Goal: Information Seeking & Learning: Compare options

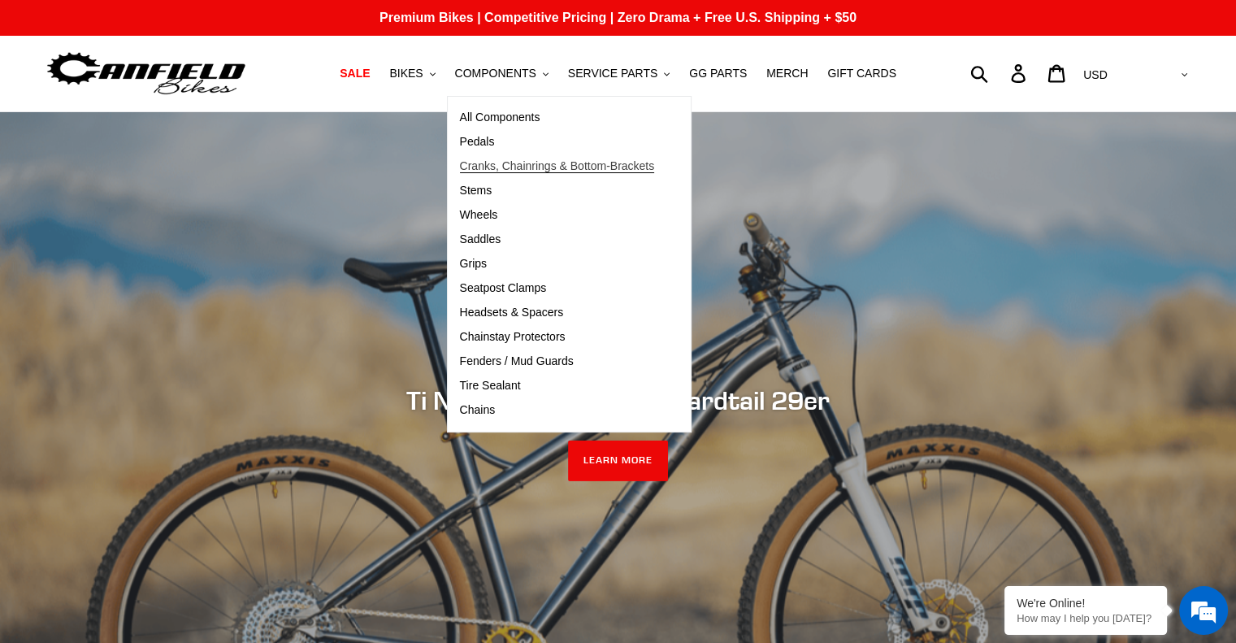
click at [486, 162] on span "Cranks, Chainrings & Bottom-Brackets" at bounding box center [557, 166] width 195 height 14
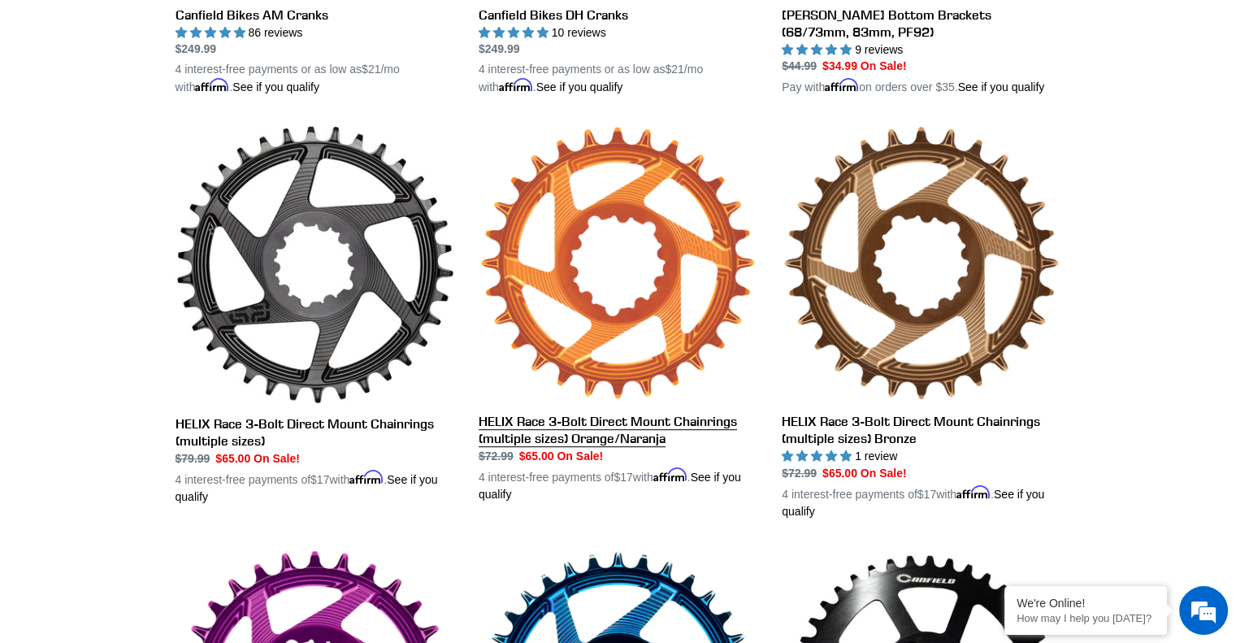
scroll to position [731, 0]
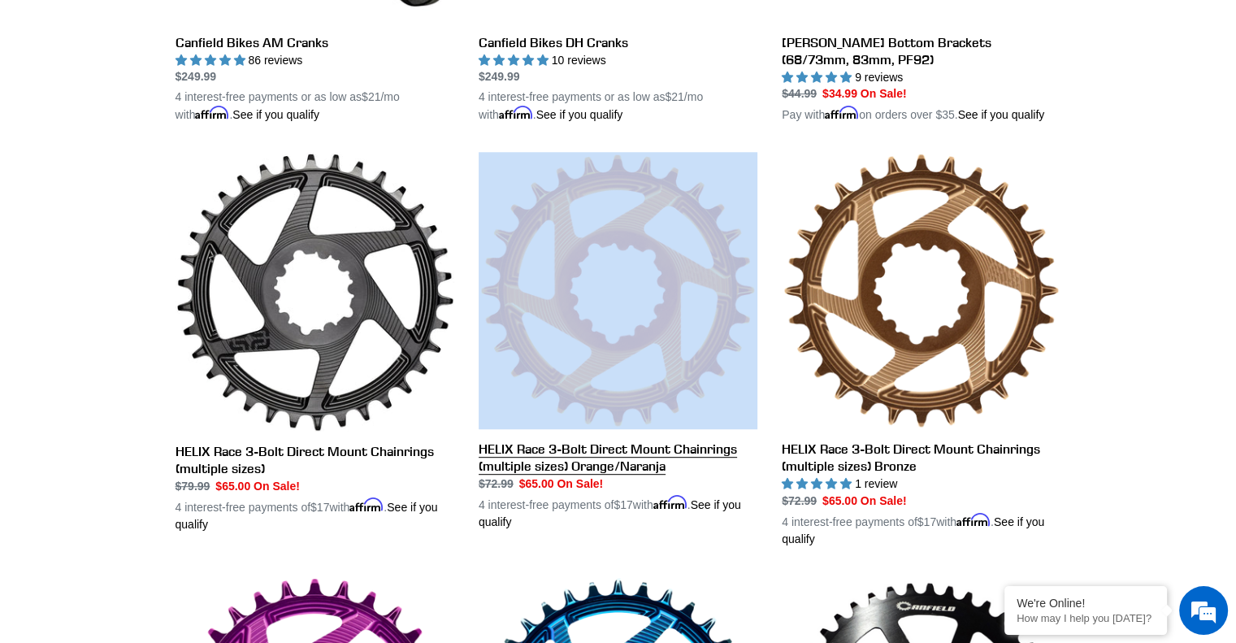
drag, startPoint x: 474, startPoint y: 450, endPoint x: 603, endPoint y: 450, distance: 129.2
click at [587, 450] on li "HELIX Race 3-Bolt Direct Mount Chainrings (multiple sizes) Orange/Naranja HELIX…" at bounding box center [605, 355] width 303 height 406
click at [617, 450] on link "HELIX Race 3-Bolt Direct Mount Chainrings (multiple sizes) Orange/Naranja" at bounding box center [618, 341] width 279 height 378
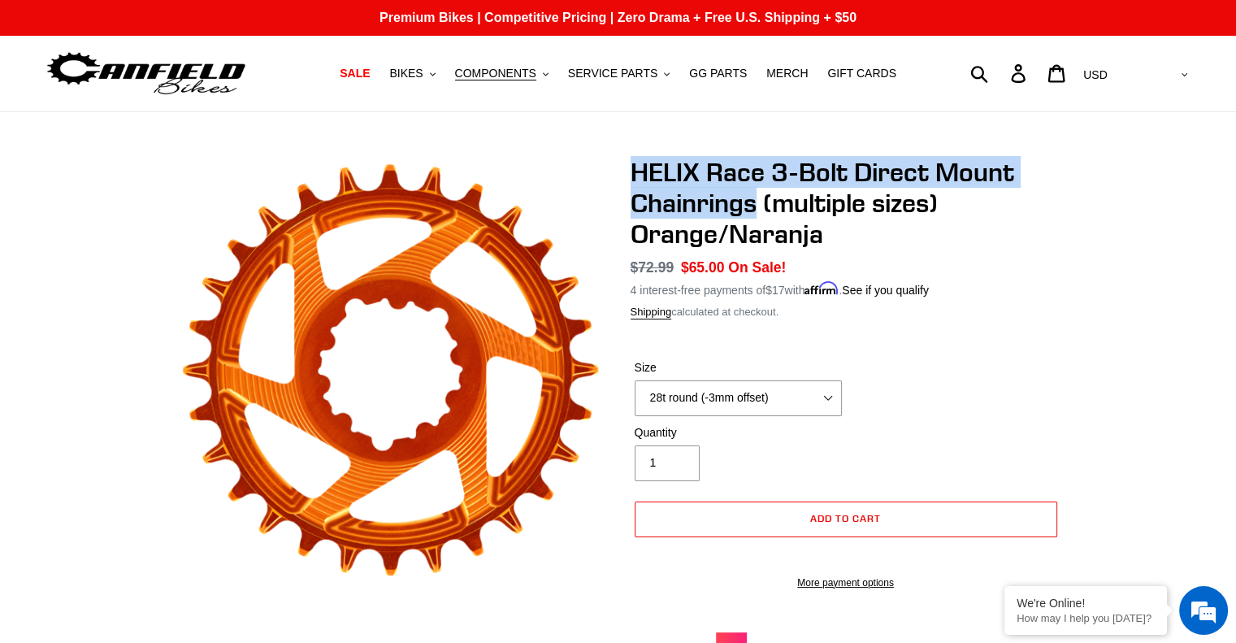
drag, startPoint x: 756, startPoint y: 205, endPoint x: 619, endPoint y: 172, distance: 140.3
click at [619, 172] on div "HELIX Race 3-Bolt Direct Mount Chainrings (multiple sizes) Orange/Naranja No re…" at bounding box center [833, 610] width 455 height 906
copy h1 "HELIX Race 3-Bolt Direct Mount Chainrings"
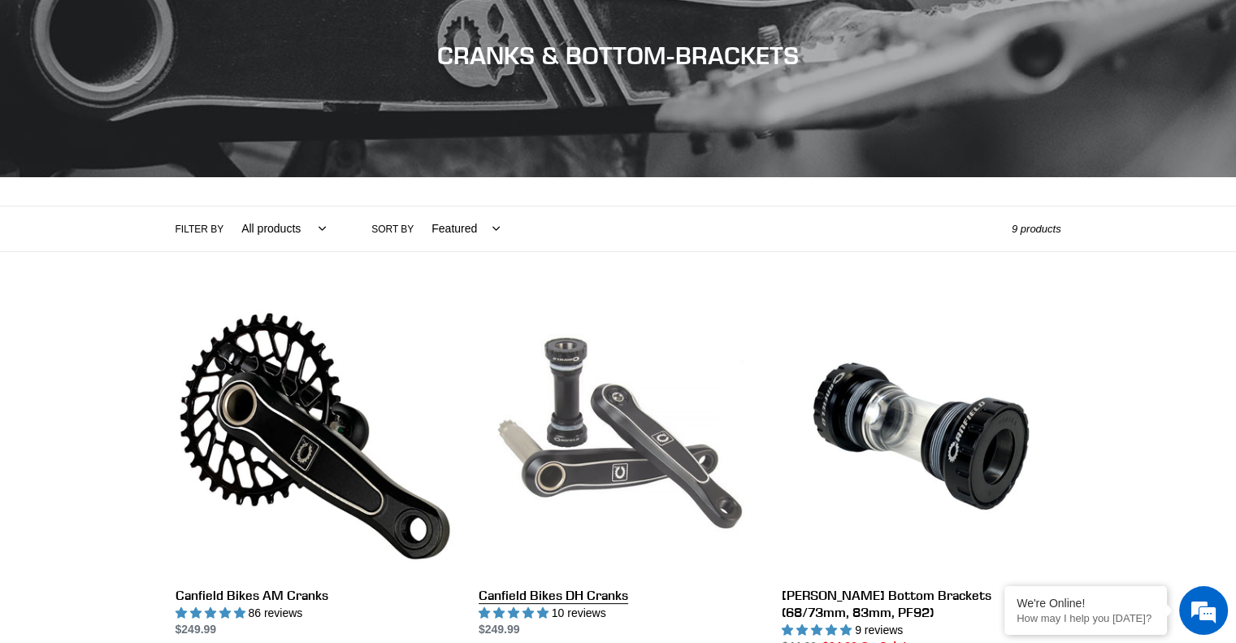
scroll to position [325, 0]
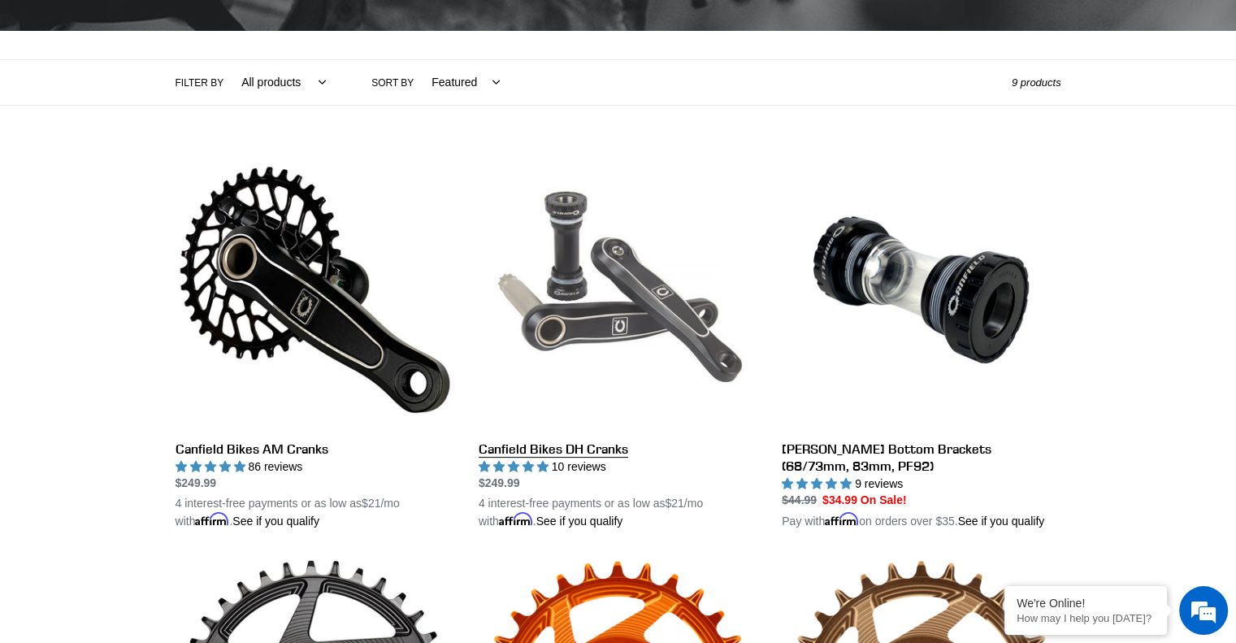
click at [585, 325] on link "Canfield Bikes DH Cranks" at bounding box center [618, 340] width 279 height 380
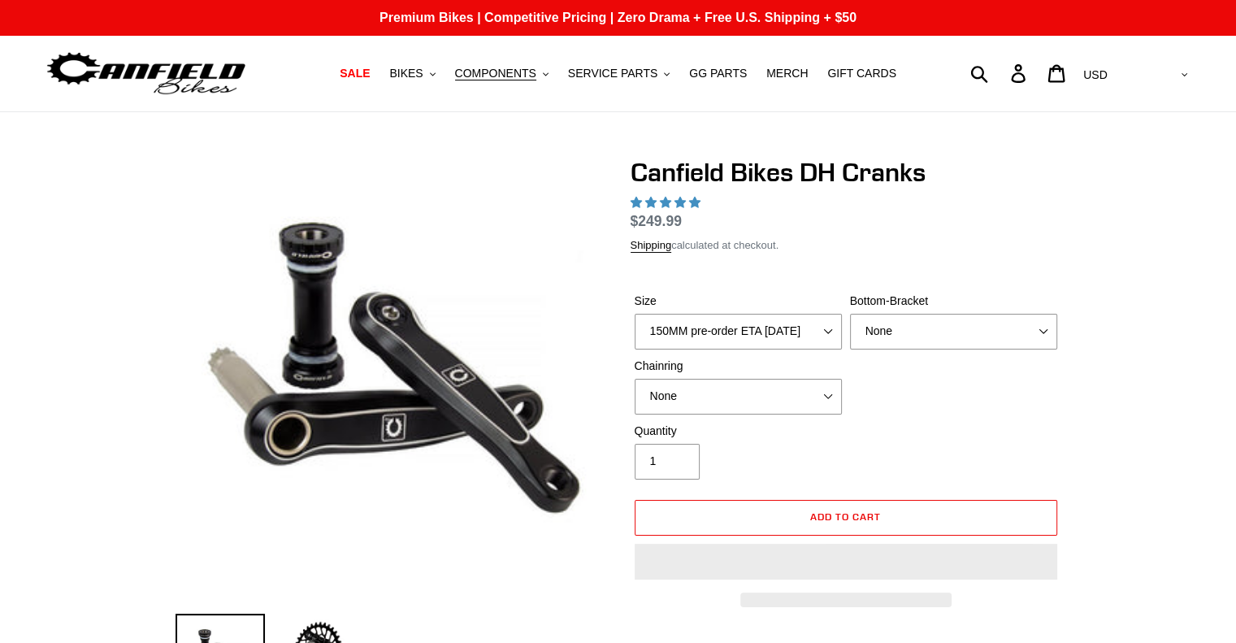
select select "highest-rating"
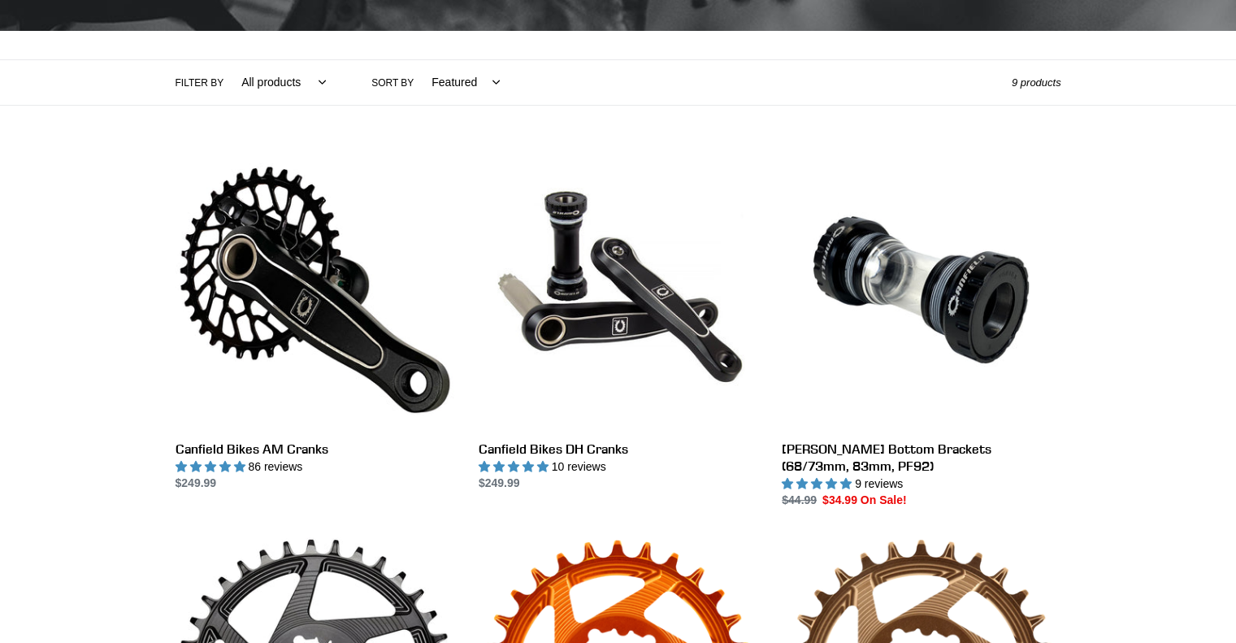
click at [276, 292] on link "Canfield Bikes AM Cranks" at bounding box center [314, 321] width 279 height 342
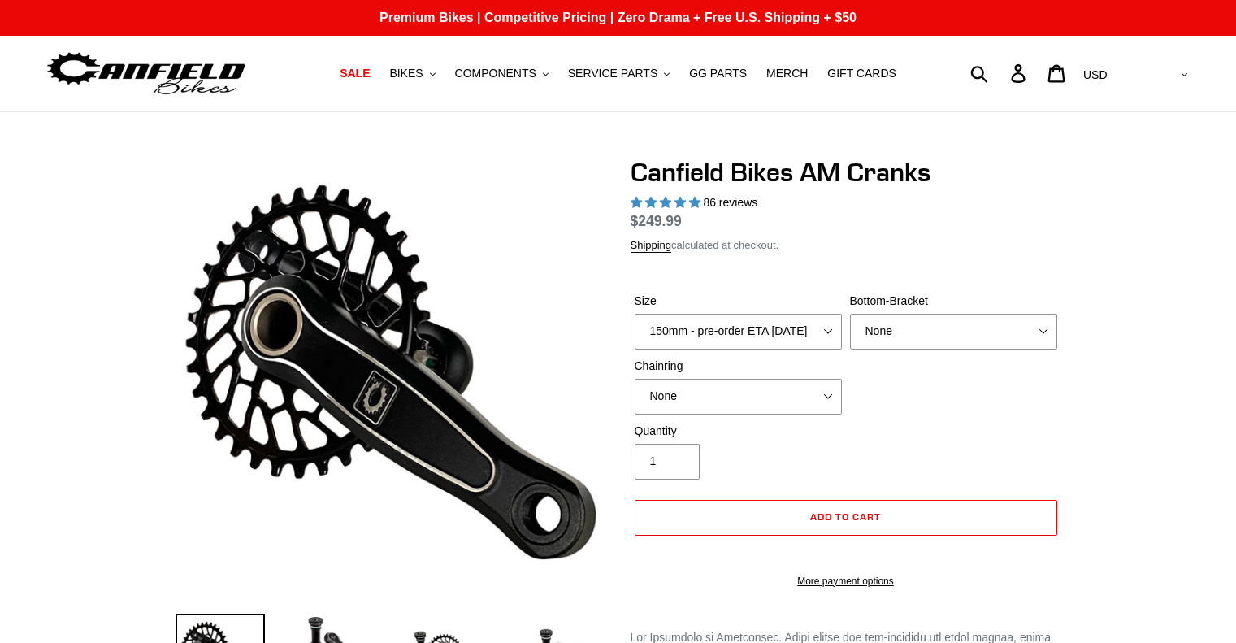
select select "highest-rating"
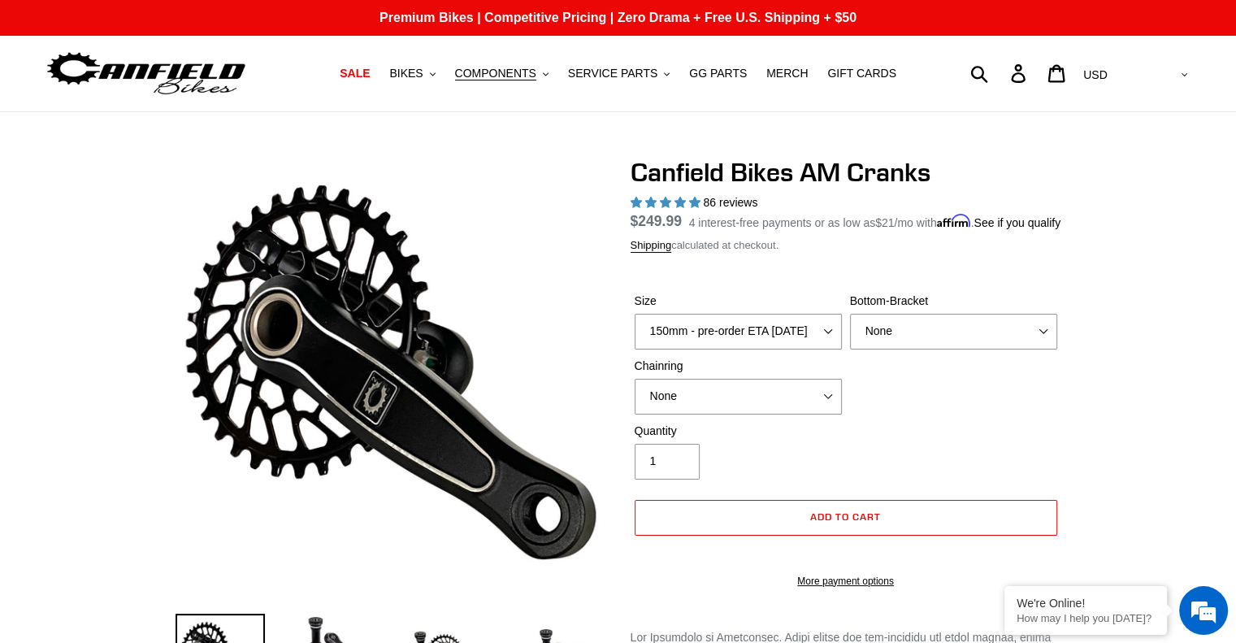
scroll to position [81, 0]
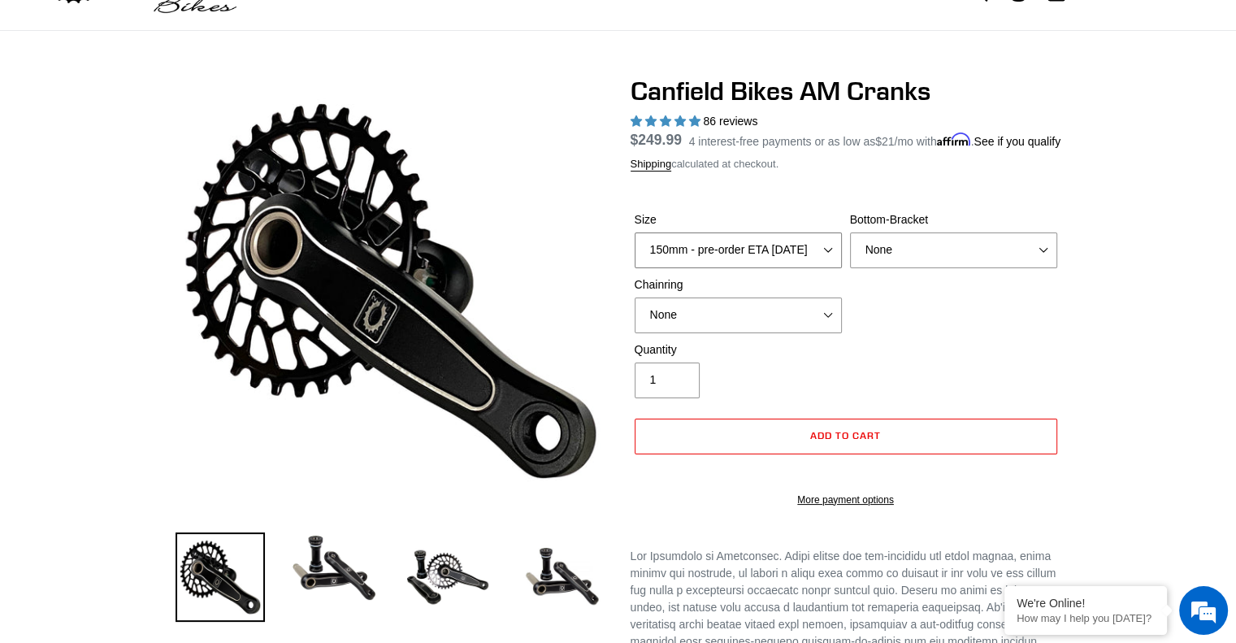
click at [809, 268] on select "150mm - pre-order ETA 9/30/25 155mm - pre-order ETA 9/30/25 160mm - pre-order E…" at bounding box center [738, 250] width 207 height 36
click at [942, 341] on div "Size 150mm - pre-order ETA 9/30/25 155mm - pre-order ETA 9/30/25 160mm - pre-or…" at bounding box center [845, 276] width 431 height 130
click at [830, 266] on select "150mm - pre-order ETA 9/30/25 155mm - pre-order ETA 9/30/25 160mm - pre-order E…" at bounding box center [738, 250] width 207 height 36
drag, startPoint x: 810, startPoint y: 271, endPoint x: 877, endPoint y: 265, distance: 66.9
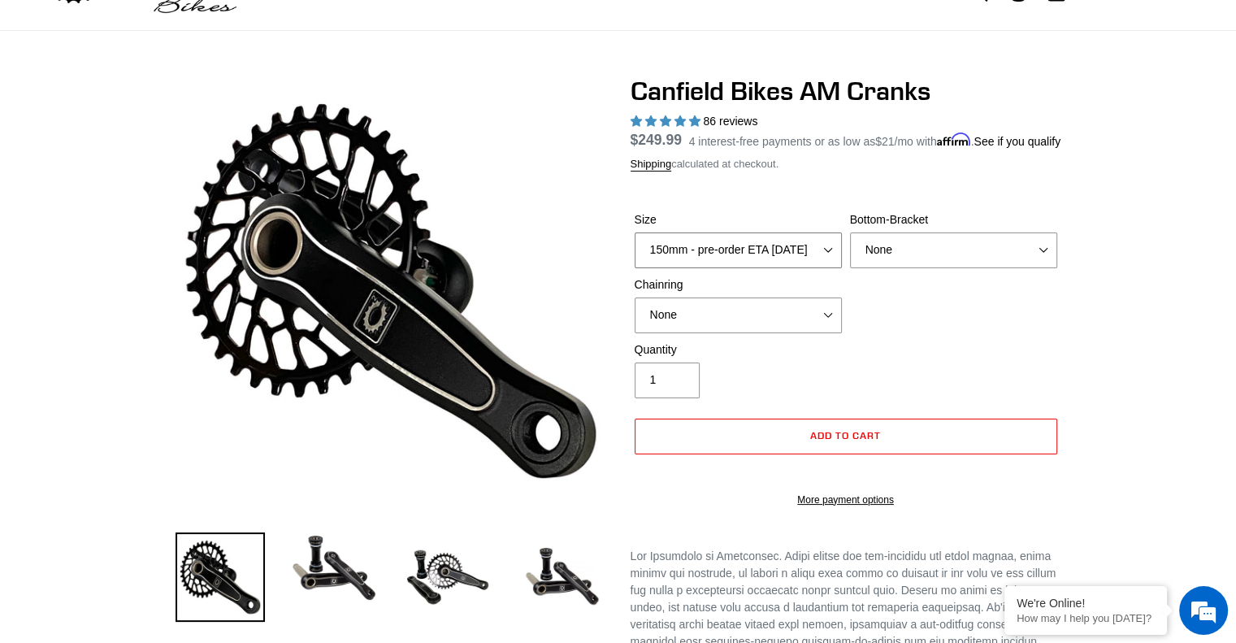
click at [810, 268] on select "150mm - pre-order ETA 9/30/25 155mm - pre-order ETA 9/30/25 160mm - pre-order E…" at bounding box center [738, 250] width 207 height 36
click at [825, 262] on select "150mm - pre-order ETA 9/30/25 155mm - pre-order ETA 9/30/25 160mm - pre-order E…" at bounding box center [738, 250] width 207 height 36
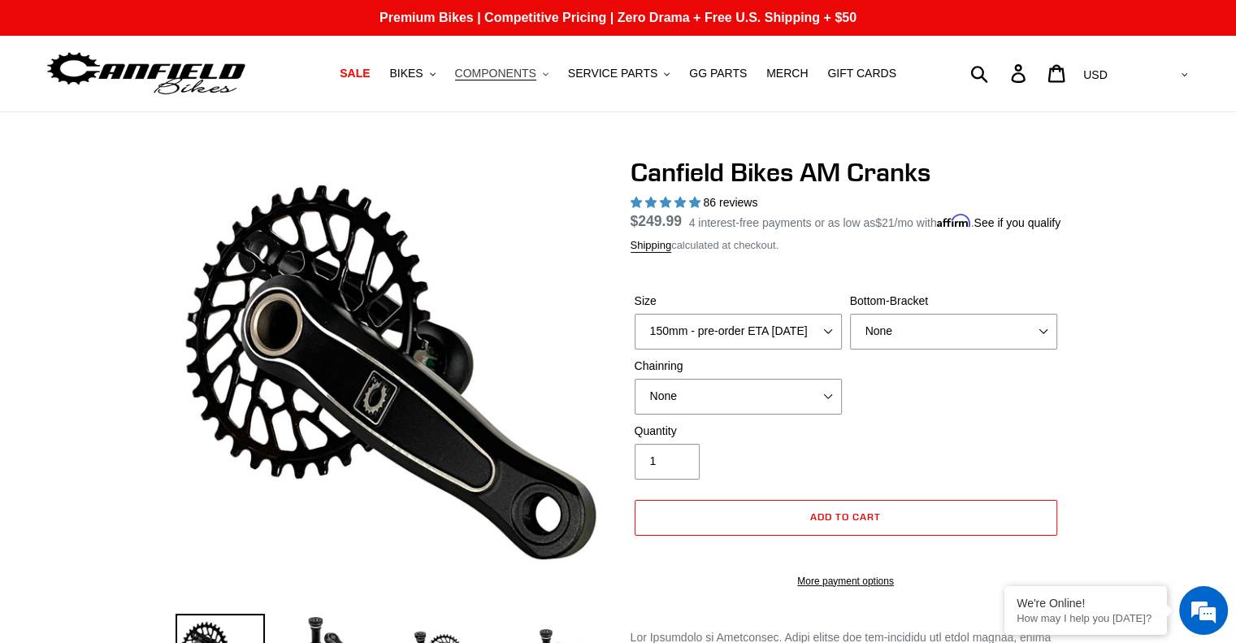
click at [516, 74] on span "COMPONENTS" at bounding box center [495, 74] width 81 height 14
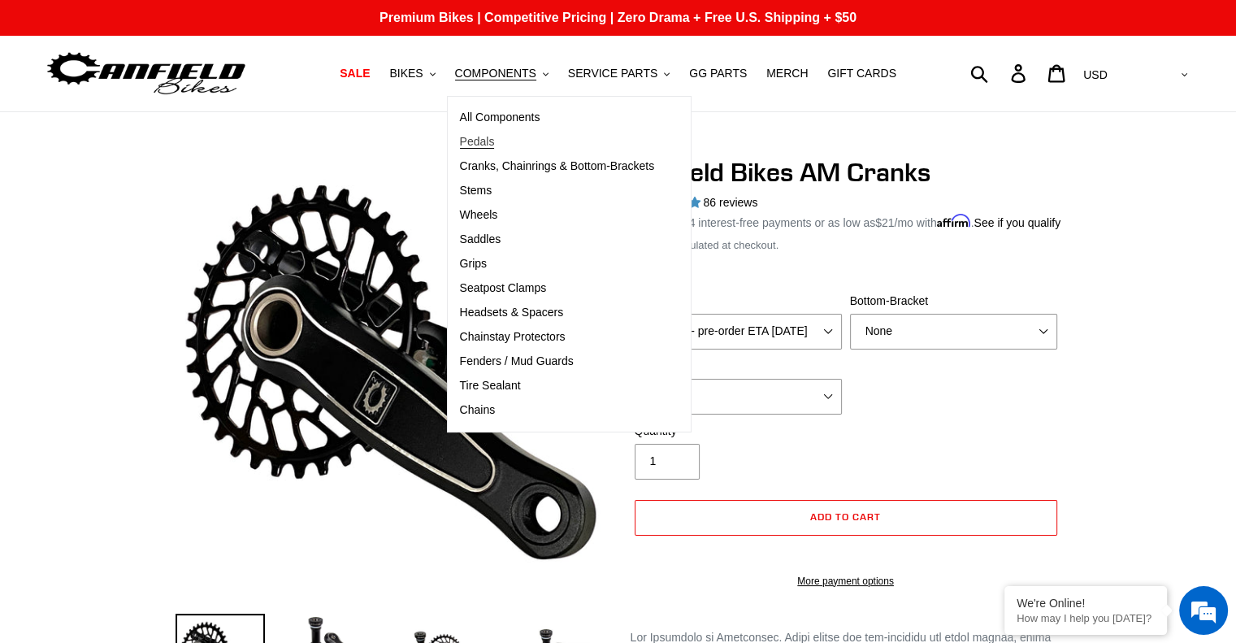
click at [487, 142] on span "Pedals" at bounding box center [477, 142] width 35 height 14
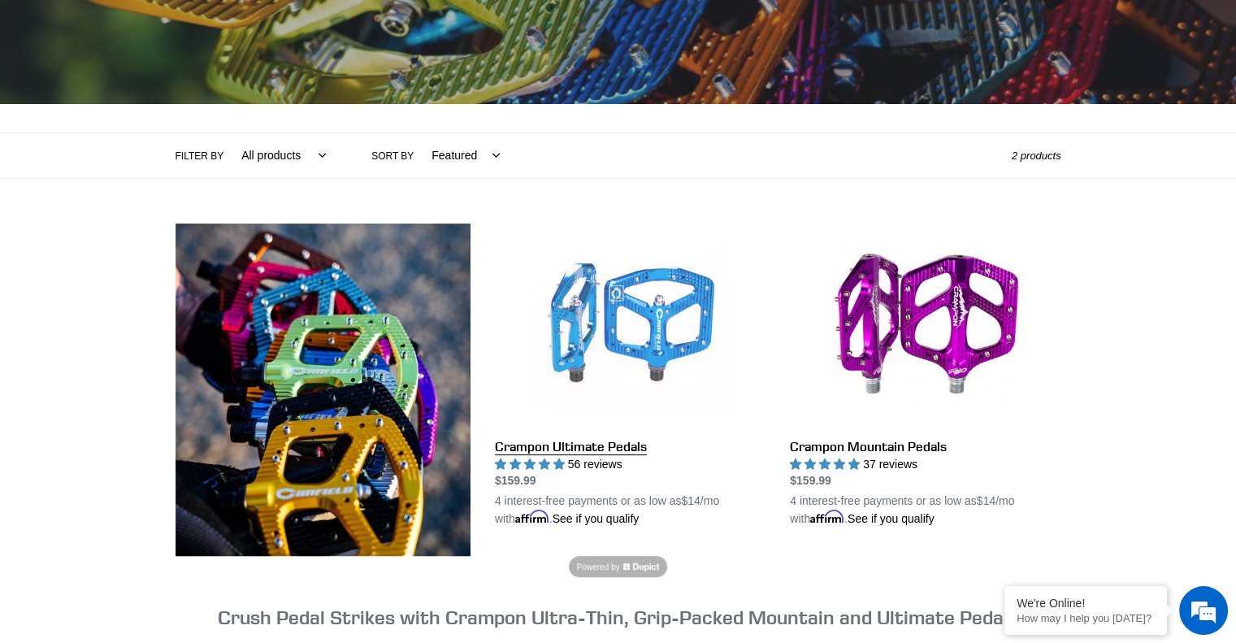
scroll to position [406, 0]
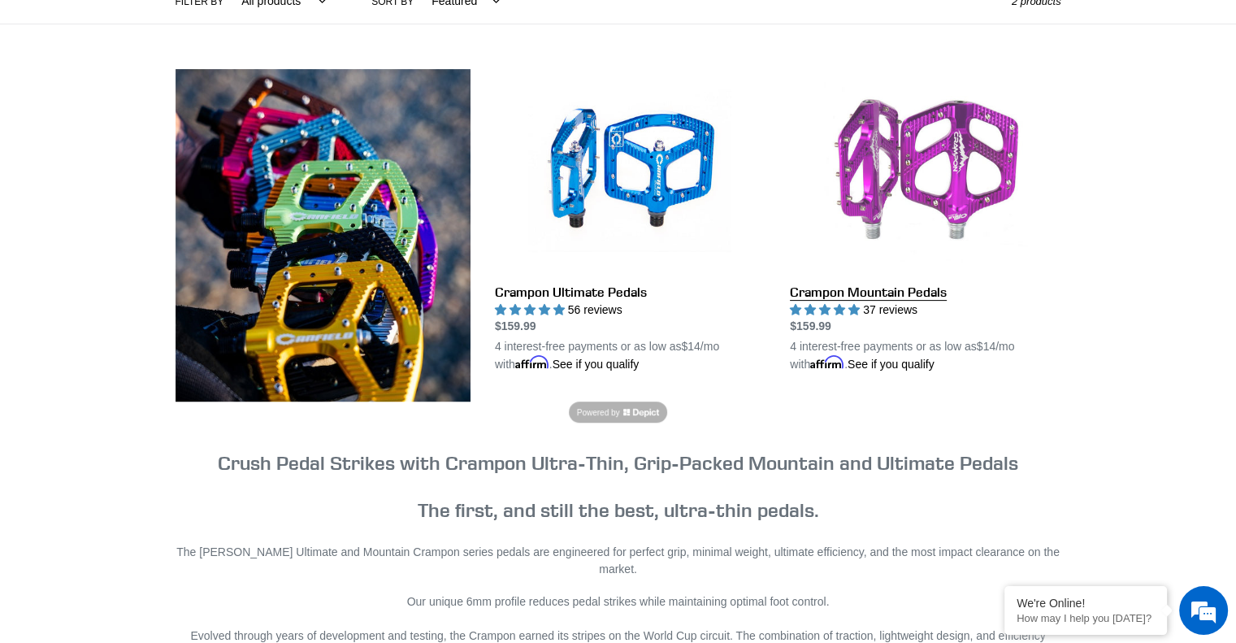
click at [922, 161] on link "Crampon Mountain Pedals" at bounding box center [925, 221] width 271 height 305
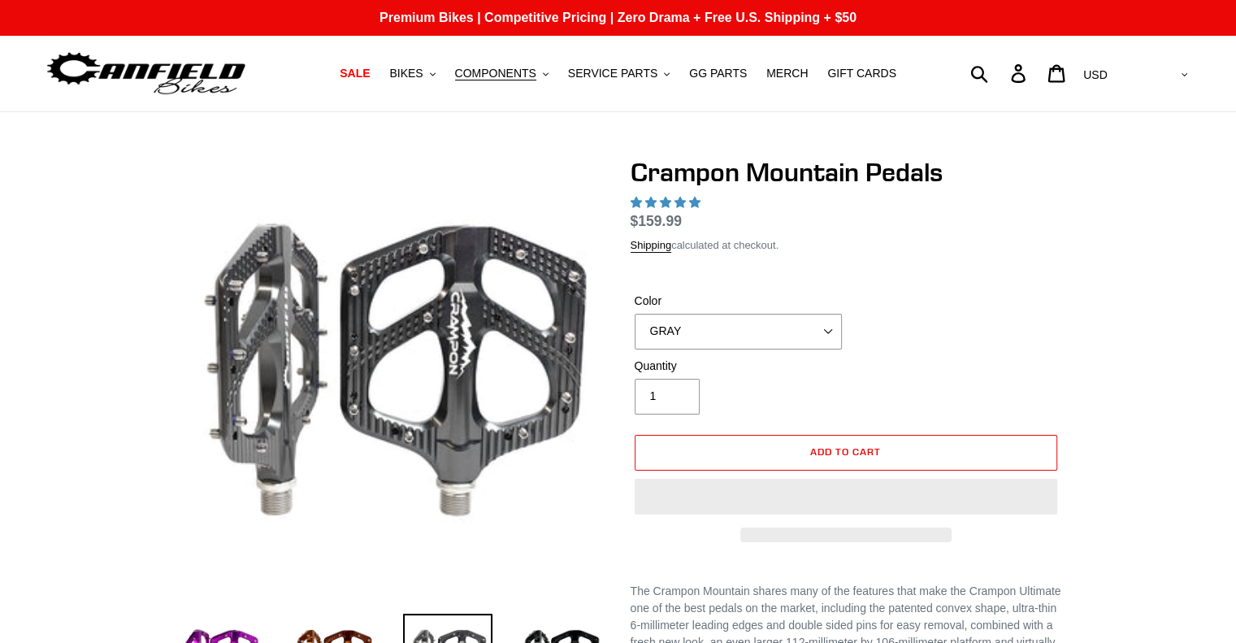
select select "highest-rating"
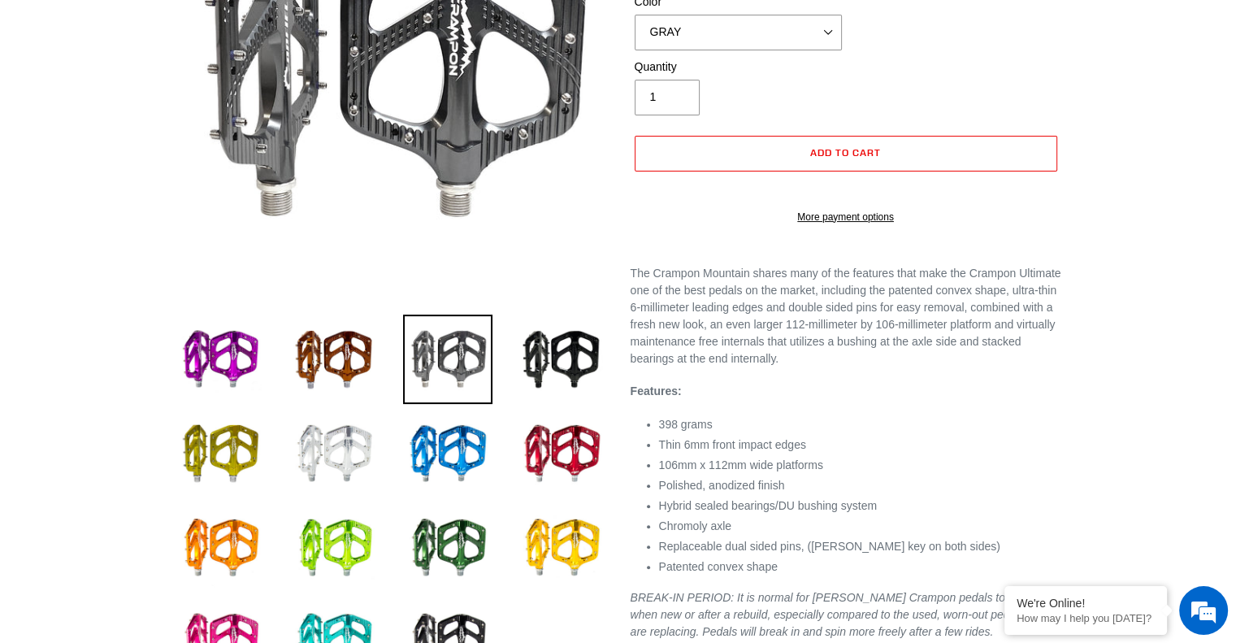
scroll to position [81, 0]
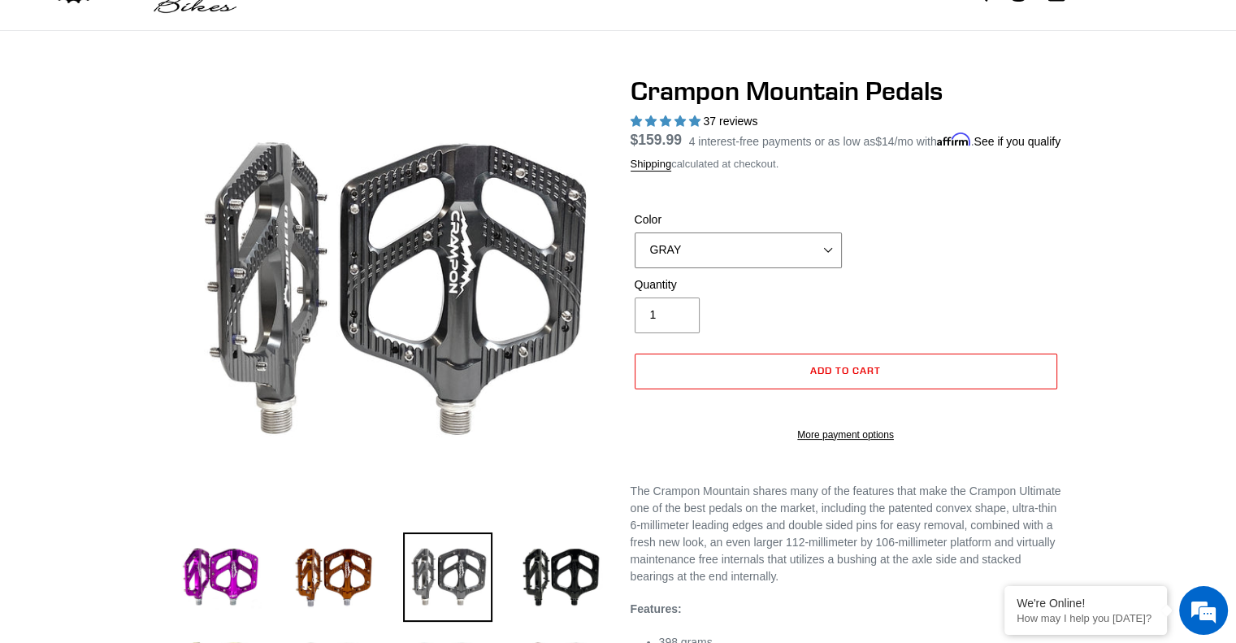
click at [739, 262] on select "GRAY BLACK STEALTH - Sold out POLISHED RED BLUE BAJA GOLD ORANGE PNW GREEN GOLD…" at bounding box center [738, 250] width 207 height 36
click at [825, 266] on select "GRAY BLACK STEALTH - Sold out POLISHED RED BLUE BAJA GOLD ORANGE PNW GREEN GOLD…" at bounding box center [738, 250] width 207 height 36
select select "BLUE"
click at [635, 252] on select "GRAY BLACK STEALTH - Sold out POLISHED RED BLUE BAJA GOLD ORANGE PNW GREEN GOLD…" at bounding box center [738, 250] width 207 height 36
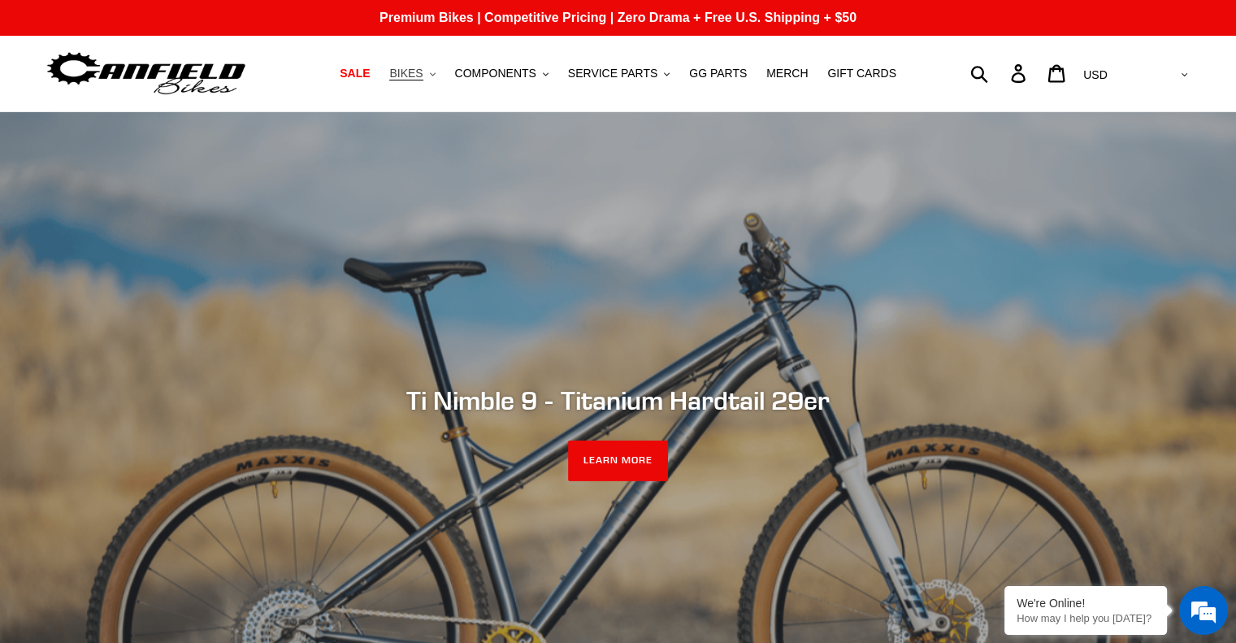
click at [422, 75] on span "BIKES" at bounding box center [405, 74] width 33 height 14
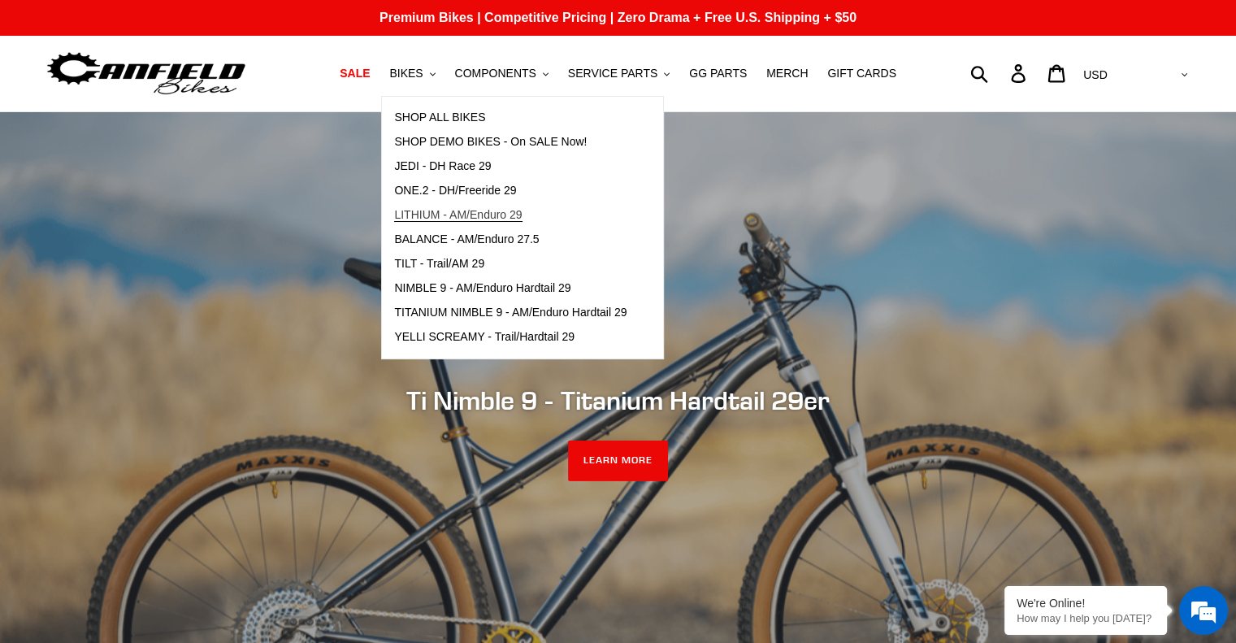
click at [448, 223] on link "LITHIUM - AM/Enduro 29" at bounding box center [510, 215] width 257 height 24
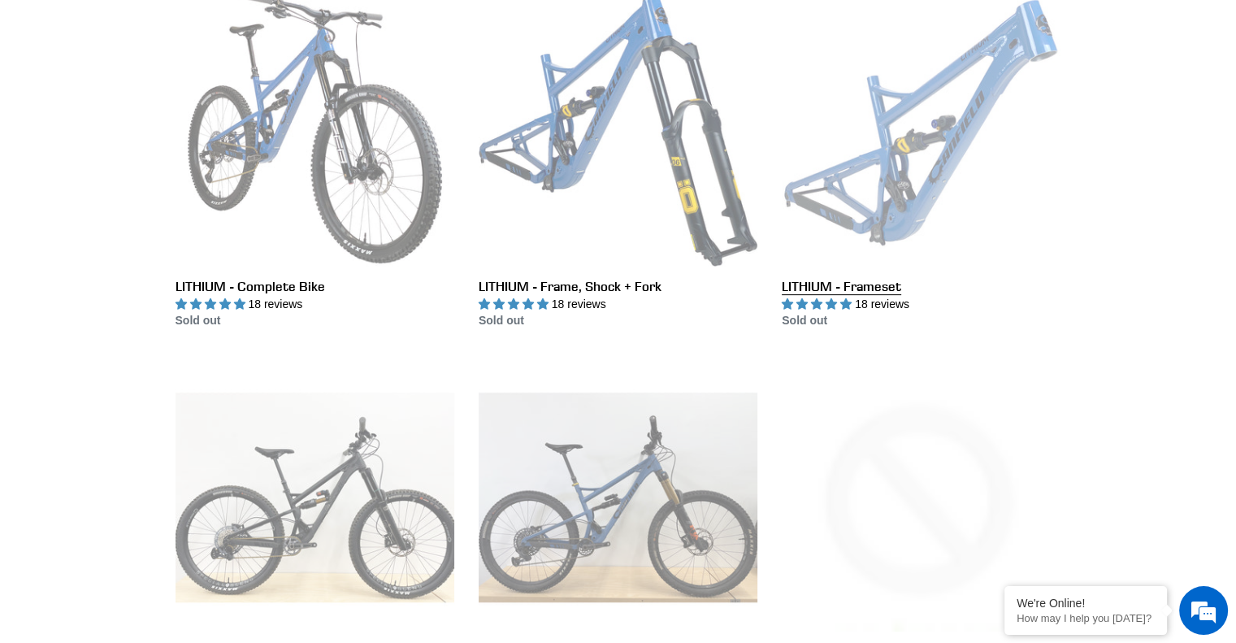
click at [859, 161] on link "LITHIUM - Frameset" at bounding box center [921, 159] width 279 height 342
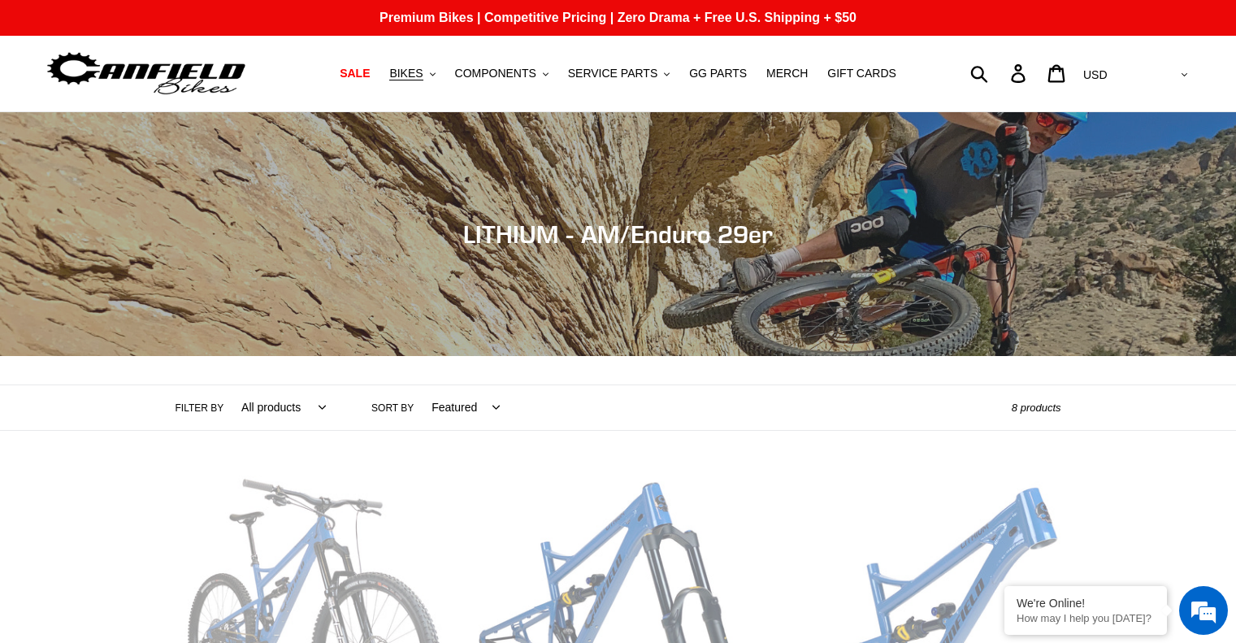
scroll to position [487, 0]
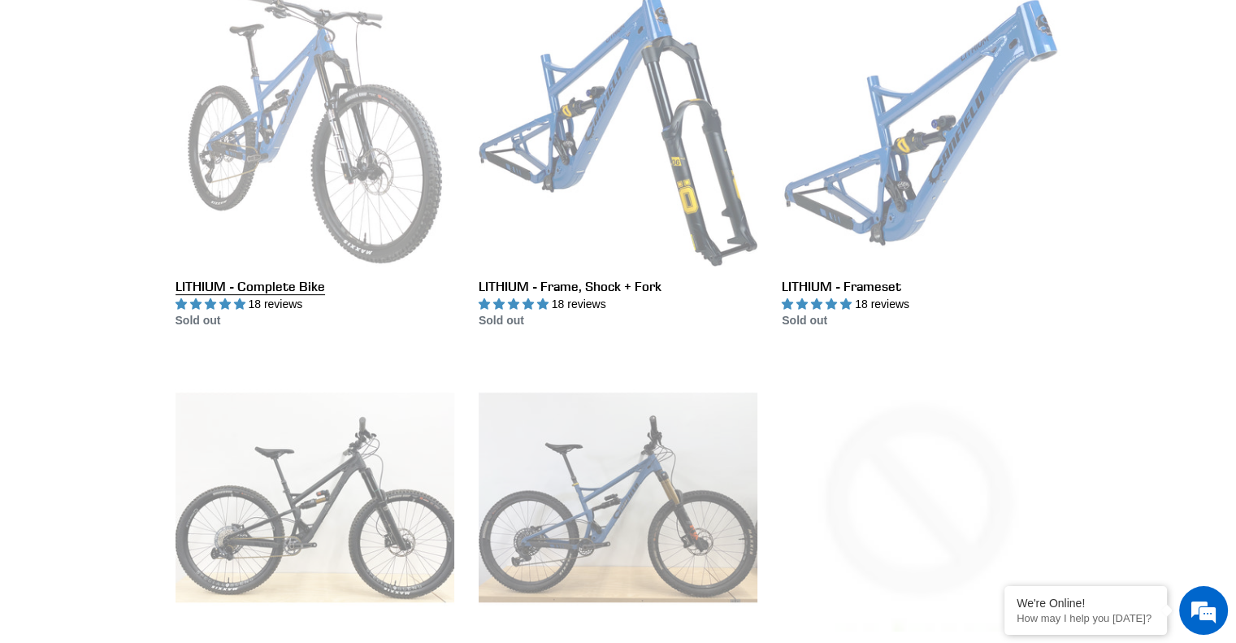
click at [342, 197] on link "LITHIUM - Complete Bike" at bounding box center [314, 159] width 279 height 342
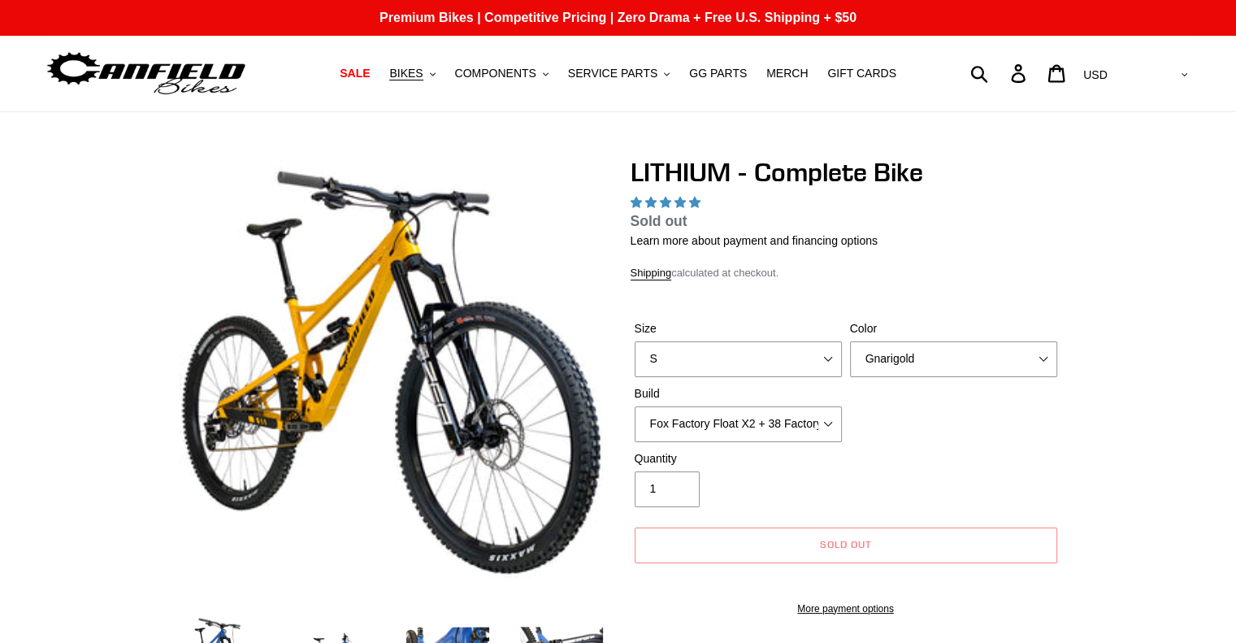
select select "highest-rating"
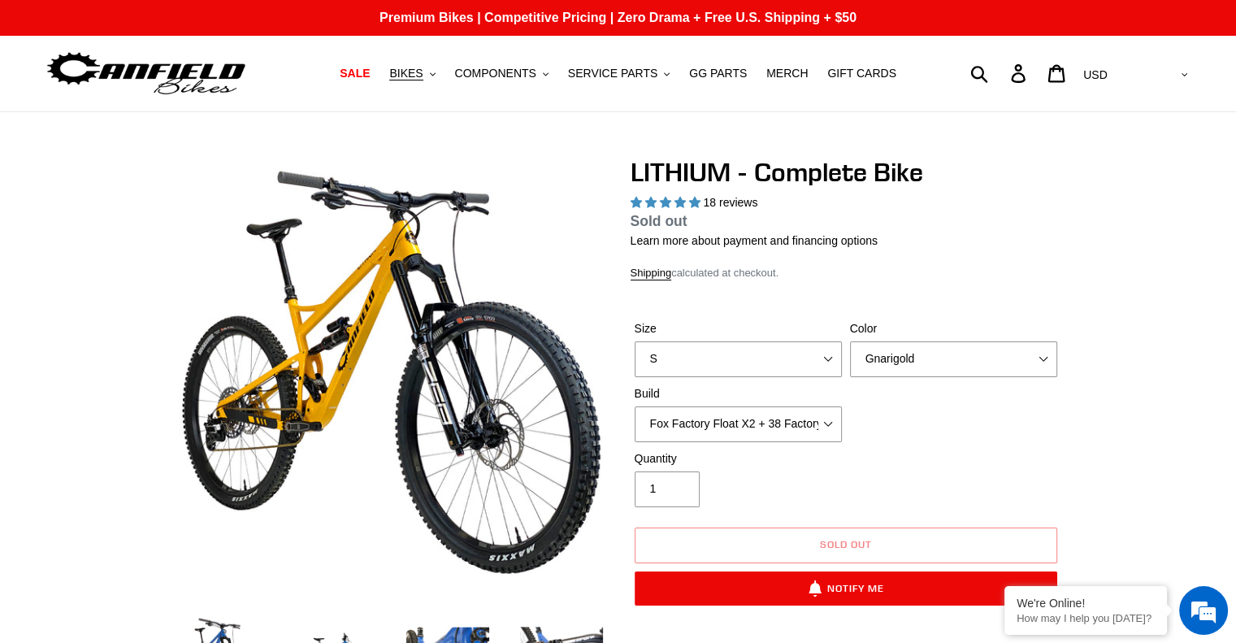
scroll to position [81, 0]
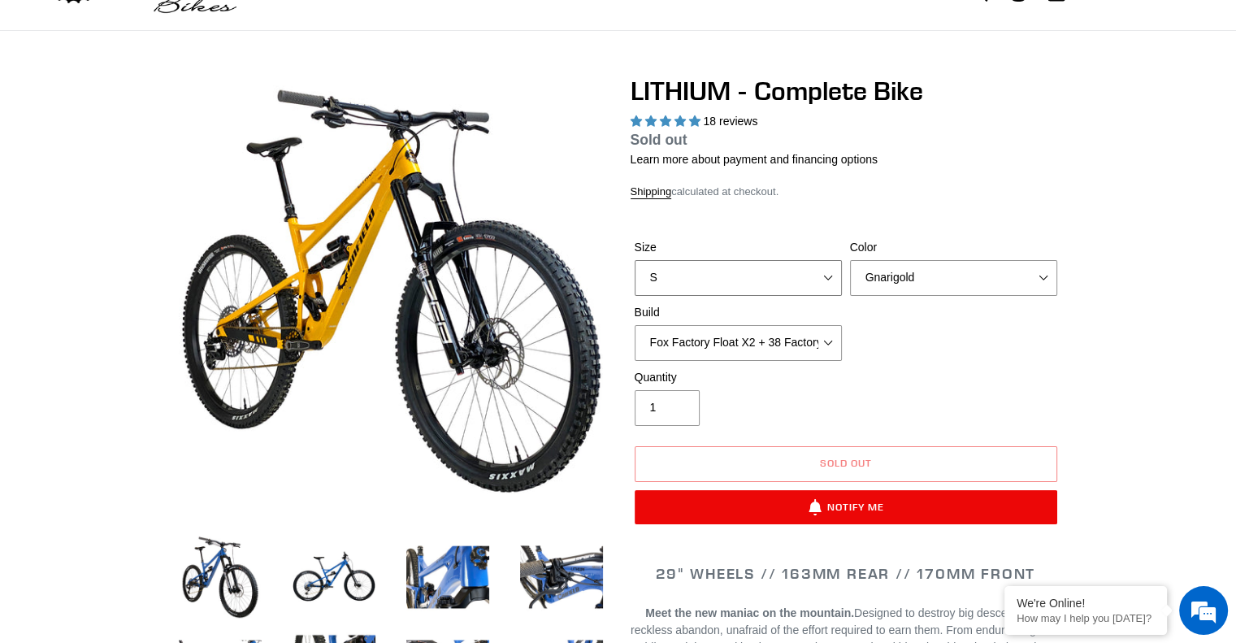
click at [776, 279] on select "S M L XL" at bounding box center [738, 278] width 207 height 36
click at [635, 260] on select "S M L XL" at bounding box center [738, 278] width 207 height 36
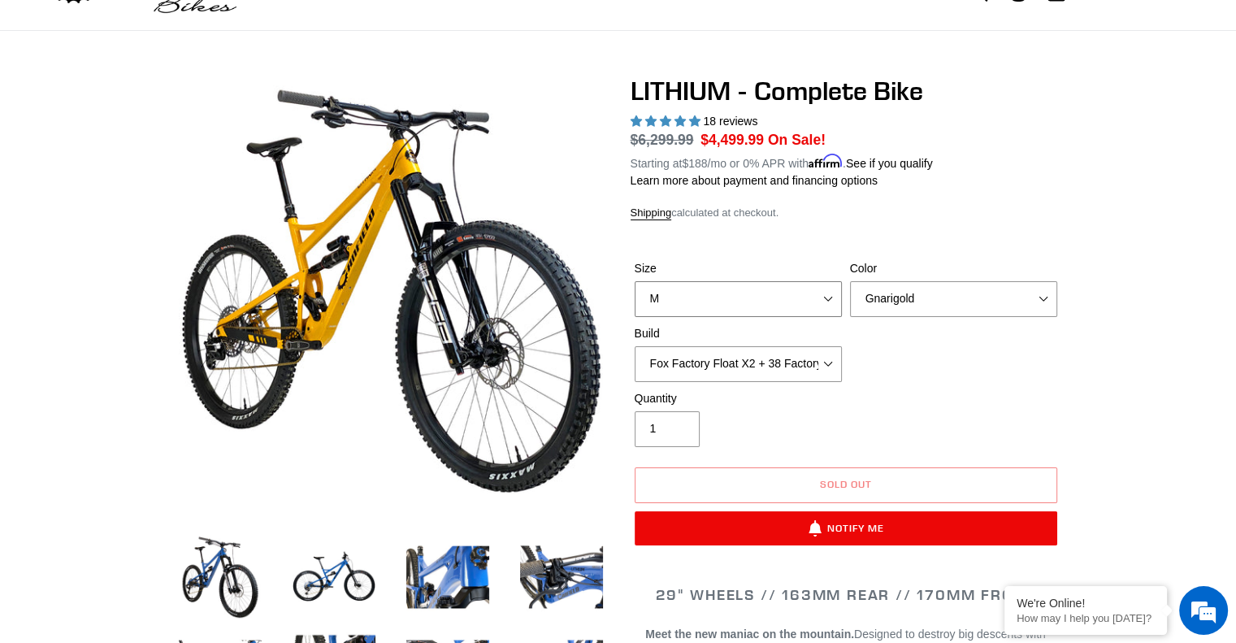
click at [769, 299] on select "S M L XL" at bounding box center [738, 299] width 207 height 36
click at [635, 281] on select "S M L XL" at bounding box center [738, 299] width 207 height 36
click at [759, 292] on select "S M L XL" at bounding box center [738, 299] width 207 height 36
click at [635, 281] on select "S M L XL" at bounding box center [738, 299] width 207 height 36
click at [771, 304] on select "S M L XL" at bounding box center [738, 299] width 207 height 36
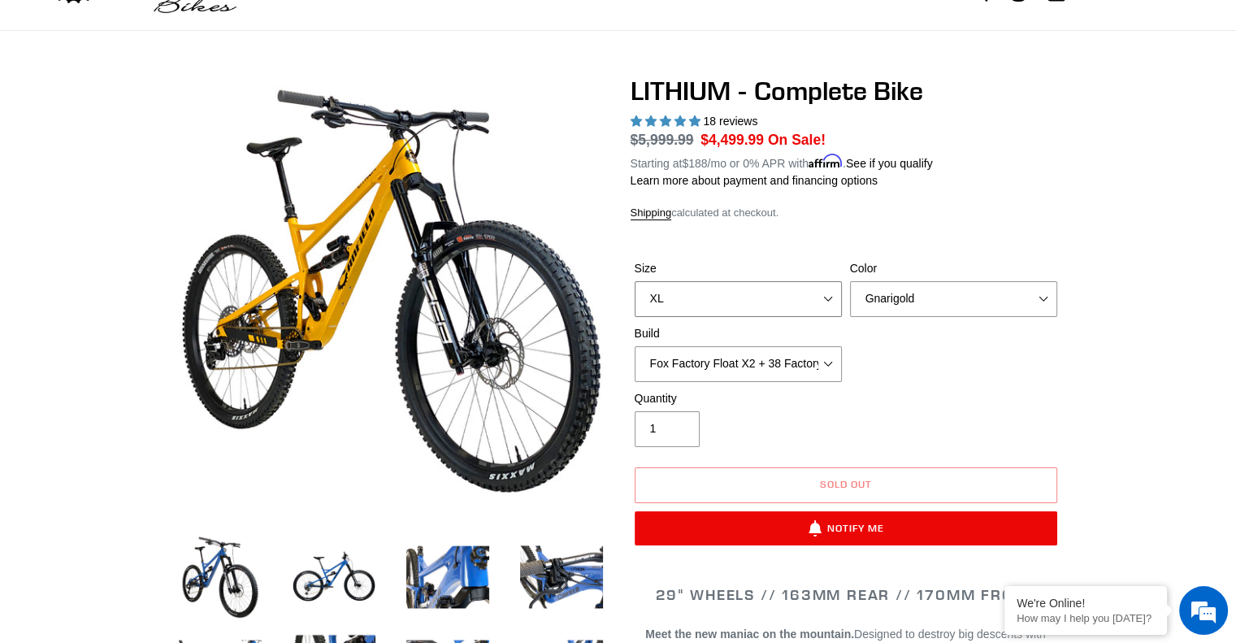
select select "S"
click at [635, 281] on select "S M L XL" at bounding box center [738, 299] width 207 height 36
click at [1059, 150] on dl "Regular price $5,999.99 Sale price $4,499.99 On Sale! Unit price / per Starting…" at bounding box center [845, 150] width 431 height 42
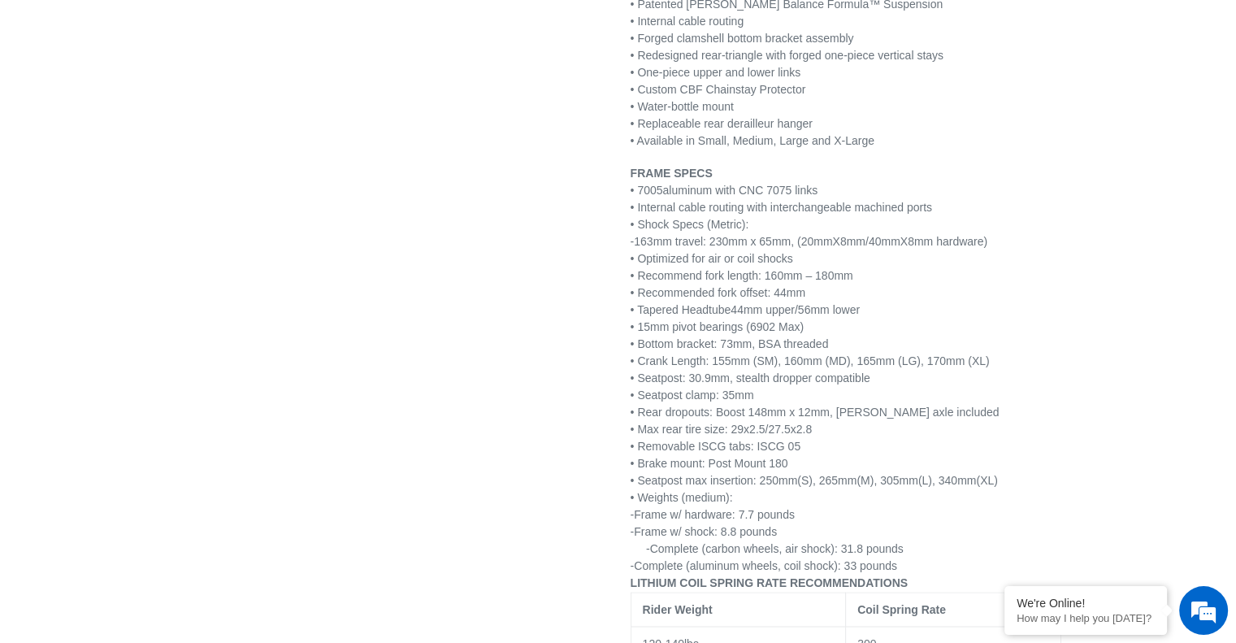
scroll to position [2519, 0]
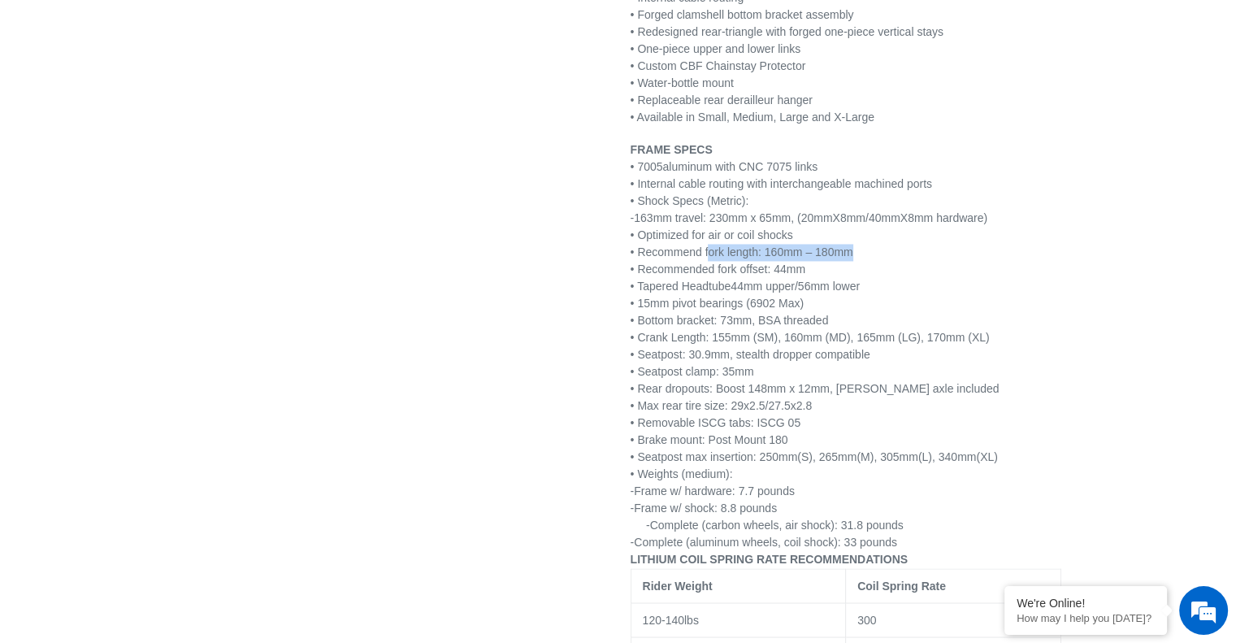
drag, startPoint x: 708, startPoint y: 228, endPoint x: 857, endPoint y: 226, distance: 148.7
click at [854, 227] on p "FRAME SPECS • 7005 aluminum with CNC 7075 links • Internal cable routing with i…" at bounding box center [845, 345] width 431 height 409
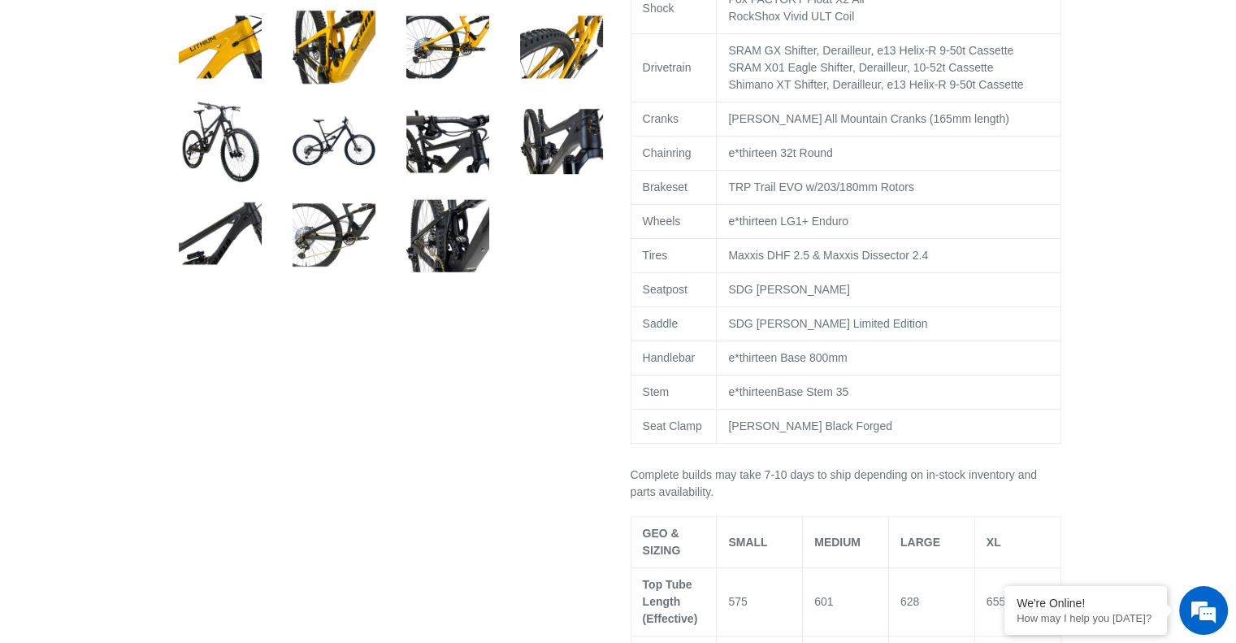
scroll to position [812, 0]
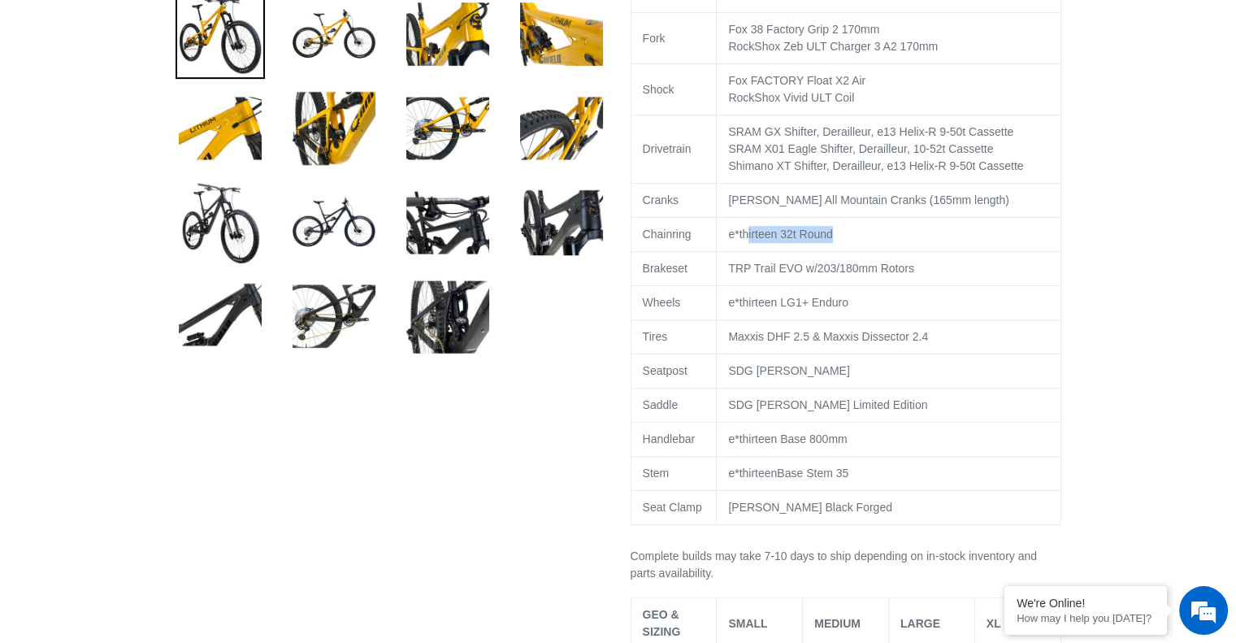
drag, startPoint x: 833, startPoint y: 233, endPoint x: 740, endPoint y: 240, distance: 92.9
click at [745, 240] on td "e*thirteen 32t Round" at bounding box center [889, 235] width 344 height 34
